Goal: Obtain resource: Download file/media

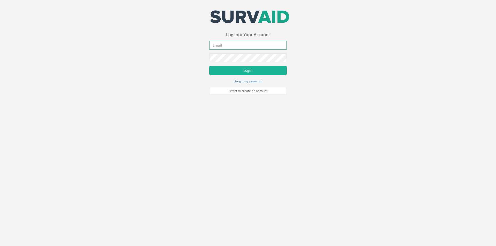
click at [242, 44] on input "email" at bounding box center [247, 45] width 77 height 9
type input "[EMAIL_ADDRESS][DOMAIN_NAME]"
click at [209, 66] on button "Login" at bounding box center [247, 70] width 77 height 9
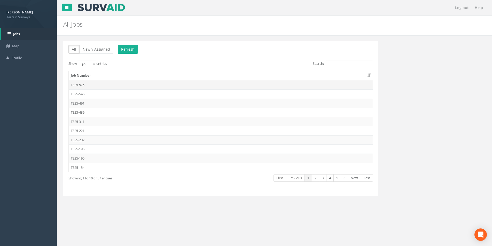
click at [97, 88] on td "TS25-575" at bounding box center [221, 84] width 304 height 9
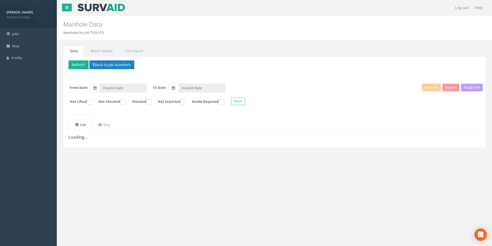
type input "[DATE]"
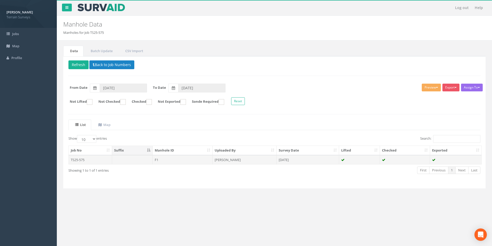
click at [254, 159] on td "[PERSON_NAME]" at bounding box center [244, 159] width 64 height 9
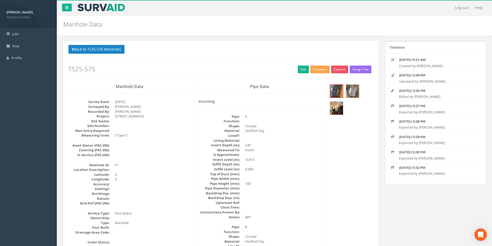
click at [319, 69] on button "Preview" at bounding box center [319, 70] width 19 height 8
click at [310, 86] on link "Terrain Manhole 3 Photo" at bounding box center [307, 89] width 46 height 8
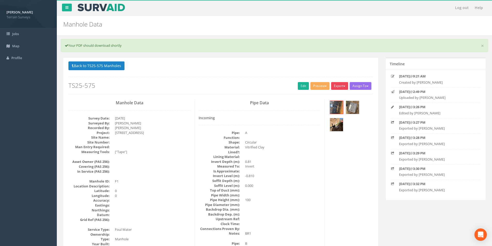
click at [342, 84] on button "Export" at bounding box center [339, 86] width 17 height 8
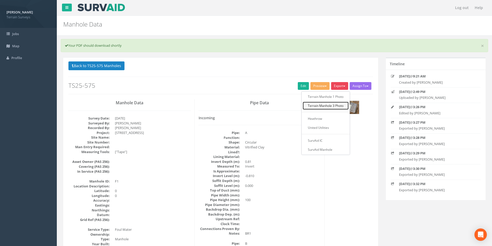
click at [324, 106] on link "Terrain Manhole 3 Photo" at bounding box center [325, 106] width 46 height 8
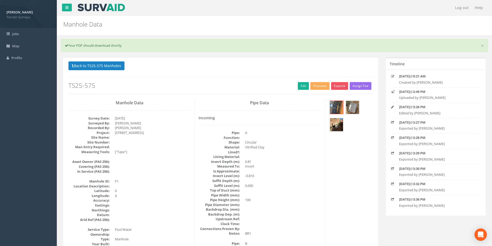
click at [483, 46] on link "×" at bounding box center [482, 45] width 3 height 5
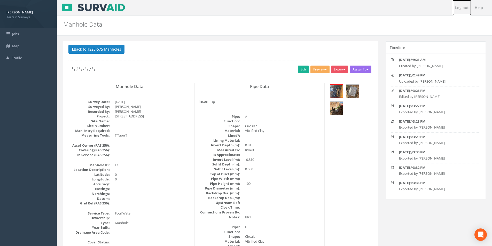
click at [461, 5] on link "Log out" at bounding box center [461, 7] width 19 height 15
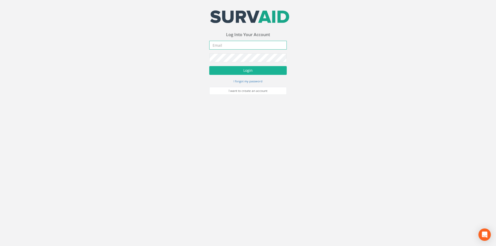
click at [239, 43] on input "email" at bounding box center [247, 45] width 77 height 9
type input "[EMAIL_ADDRESS][DOMAIN_NAME]"
click at [209, 66] on button "Login" at bounding box center [247, 70] width 77 height 9
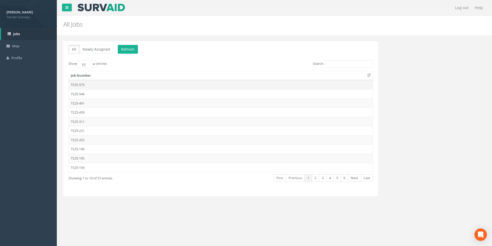
click at [78, 87] on td "TS25-575" at bounding box center [221, 84] width 304 height 9
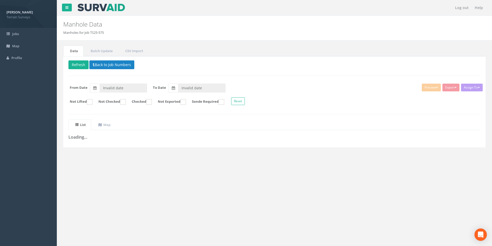
type input "[DATE]"
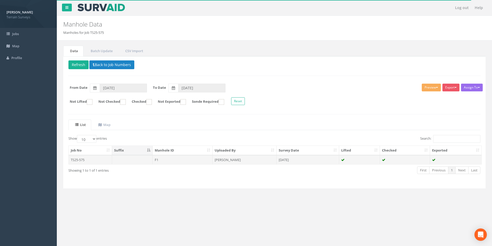
click at [178, 160] on td "F1" at bounding box center [183, 159] width 60 height 9
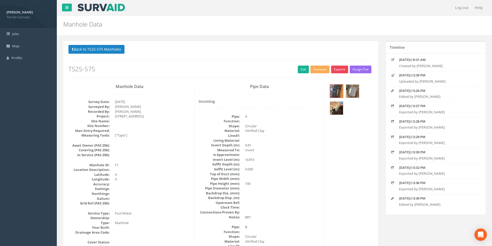
click at [337, 70] on button "Export" at bounding box center [339, 70] width 17 height 8
click at [331, 89] on link "Terrain Manhole 3 Photo" at bounding box center [325, 89] width 46 height 8
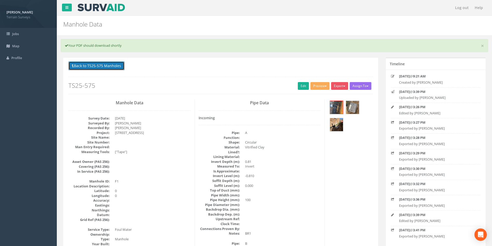
click at [98, 68] on button "Back to TS25-575 Manholes" at bounding box center [96, 65] width 56 height 9
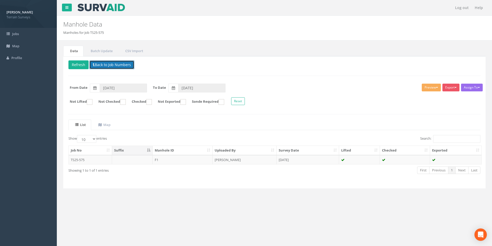
click at [102, 66] on button "Back to Job Numbers" at bounding box center [111, 64] width 45 height 9
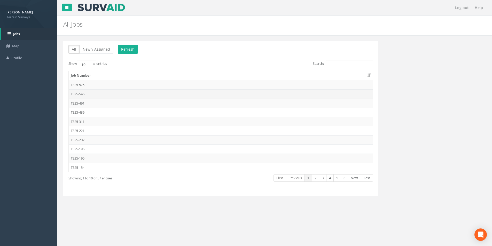
click at [108, 94] on td "TS25-546" at bounding box center [221, 93] width 304 height 9
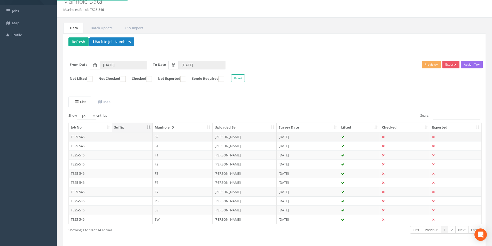
scroll to position [42, 0]
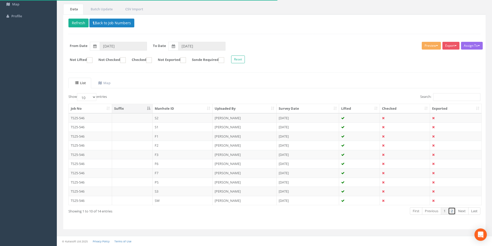
click at [454, 211] on link "2" at bounding box center [451, 210] width 7 height 7
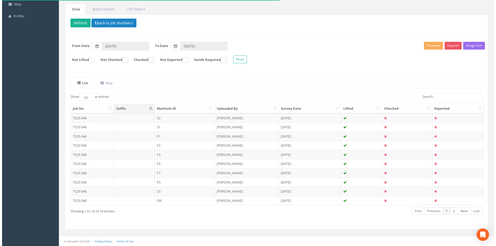
scroll to position [0, 0]
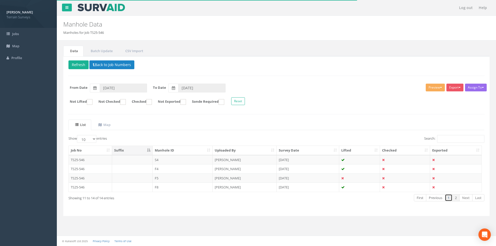
click at [447, 198] on link "1" at bounding box center [447, 197] width 7 height 7
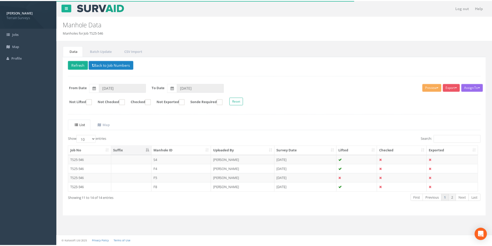
scroll to position [42, 0]
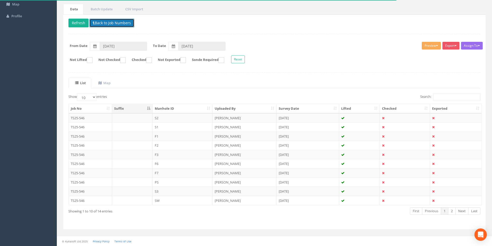
click at [119, 26] on button "Back to Job Numbers" at bounding box center [111, 23] width 45 height 9
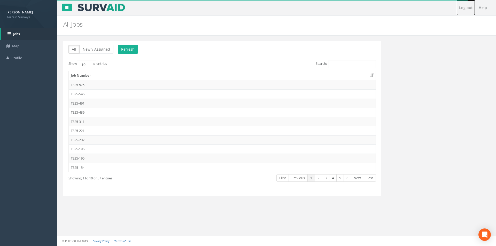
click at [465, 7] on link "Log out" at bounding box center [465, 7] width 19 height 15
